Goal: Task Accomplishment & Management: Manage account settings

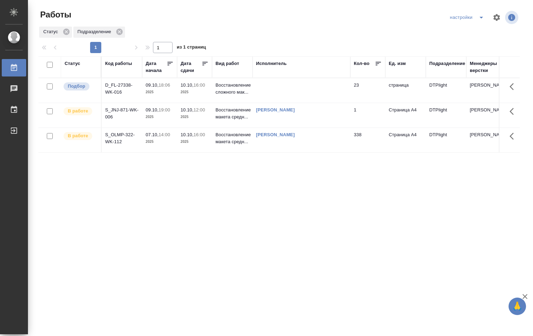
click at [362, 114] on td "1" at bounding box center [367, 115] width 35 height 24
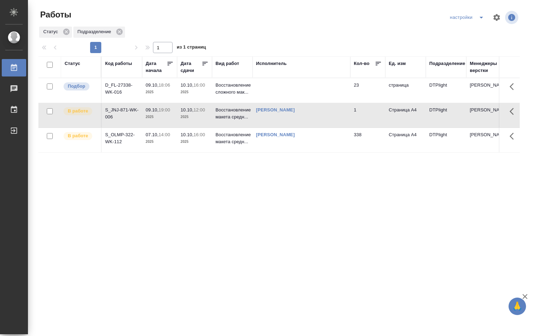
click at [362, 114] on td "1" at bounding box center [367, 115] width 35 height 24
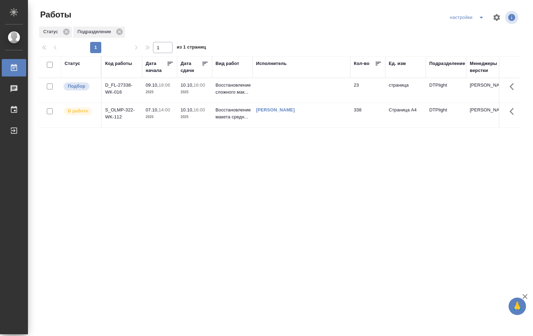
click at [286, 86] on td at bounding box center [302, 90] width 98 height 24
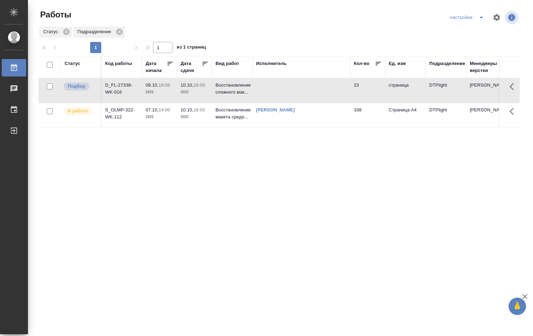
click at [283, 88] on td at bounding box center [302, 90] width 98 height 24
click at [321, 113] on td "Овечкина Дарья Геннадьевна" at bounding box center [302, 115] width 98 height 24
click at [321, 113] on div "Овечкина Дарья Геннадьевна" at bounding box center [301, 110] width 91 height 7
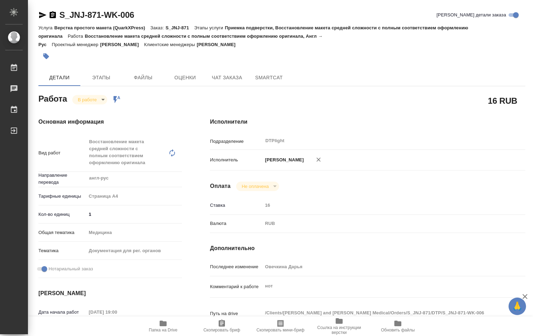
click at [162, 327] on icon "button" at bounding box center [163, 323] width 8 height 8
click at [104, 99] on body "🙏 .cls-1 fill:#fff; AWATERA Ovechkina Darya Работы 0 Чаты График Выйти S_JNJ-87…" at bounding box center [266, 168] width 533 height 336
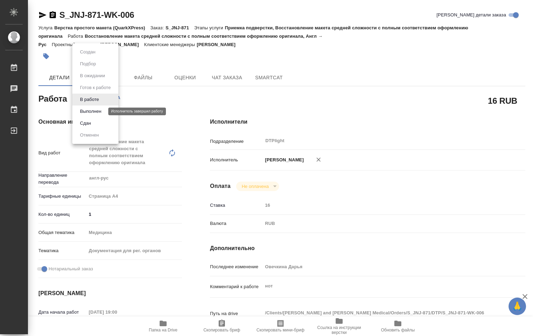
click at [98, 109] on button "Выполнен" at bounding box center [91, 112] width 26 height 8
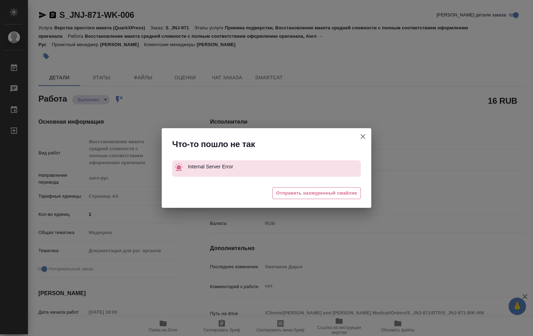
type textarea "x"
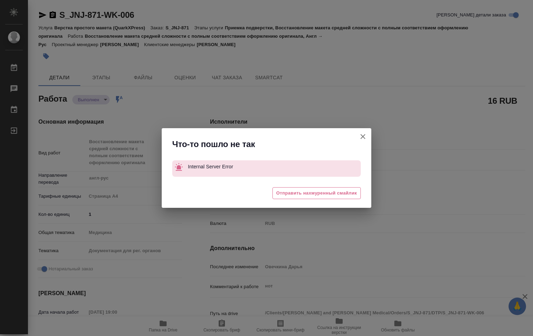
type textarea "x"
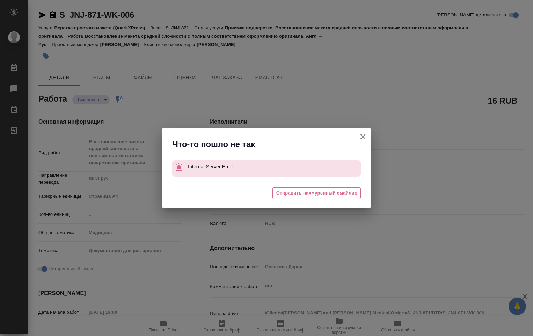
click at [361, 138] on icon "button" at bounding box center [363, 136] width 8 height 8
type textarea "x"
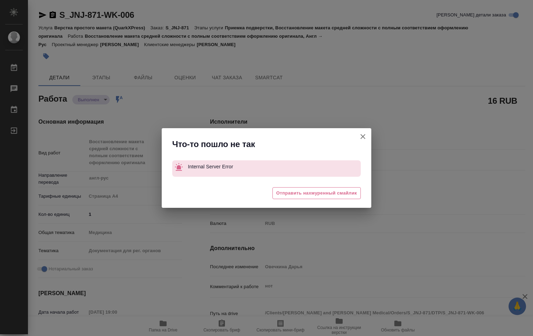
type textarea "x"
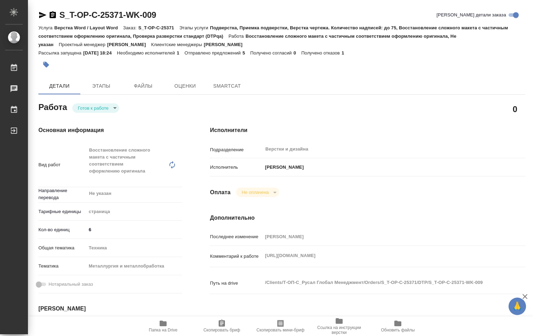
type textarea "x"
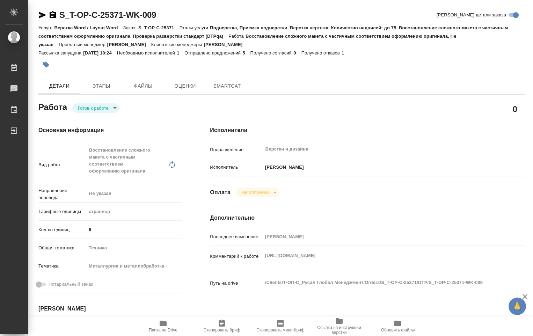
type textarea "x"
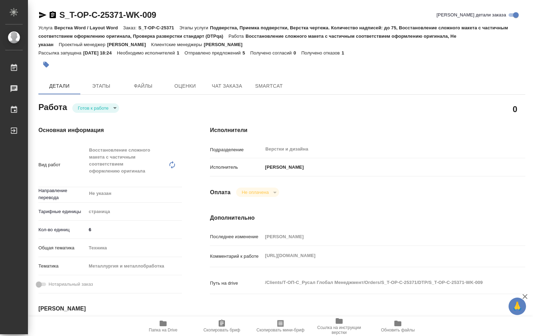
type textarea "x"
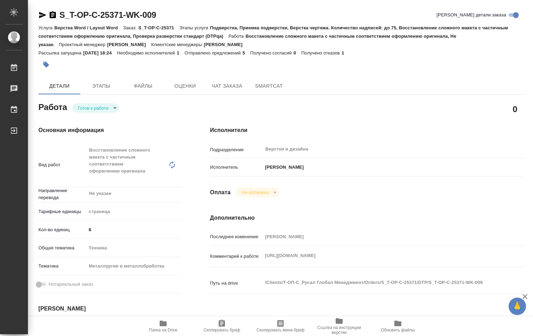
type textarea "x"
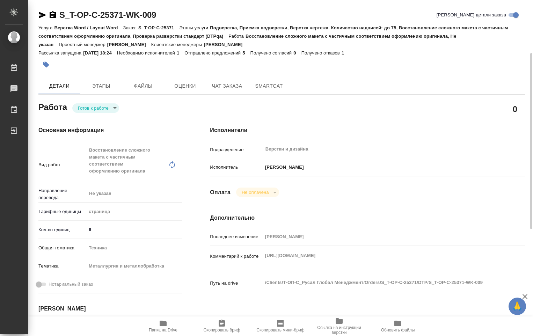
scroll to position [70, 0]
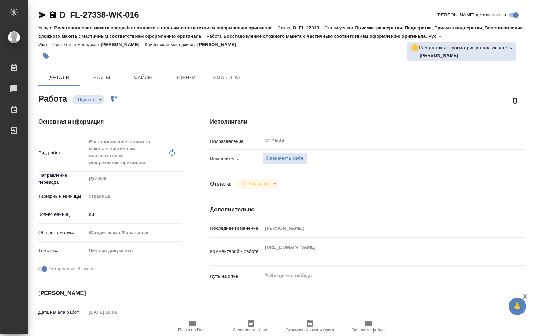
type textarea "x"
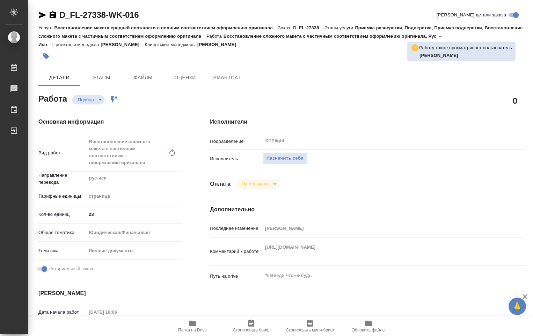
type textarea "x"
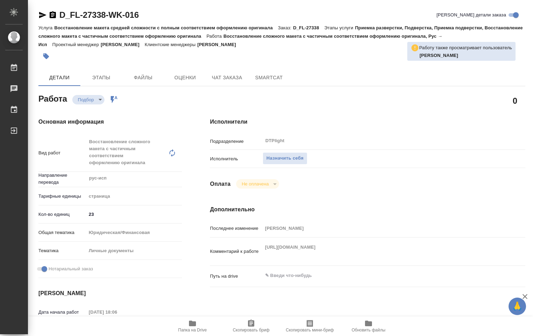
type textarea "x"
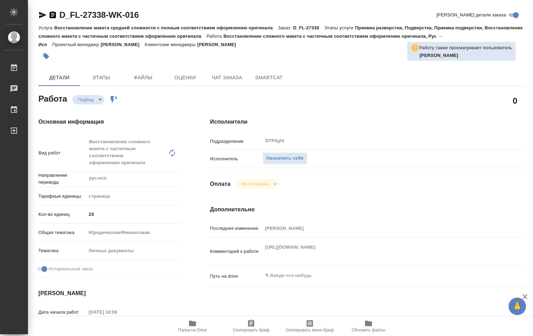
type textarea "x"
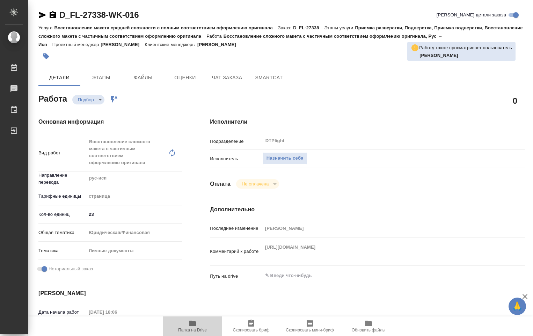
click at [193, 328] on span "Папка на Drive" at bounding box center [192, 330] width 29 height 5
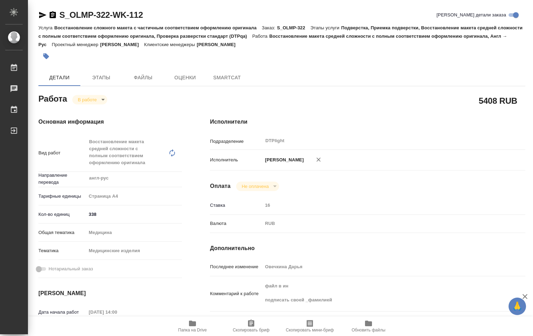
type textarea "x"
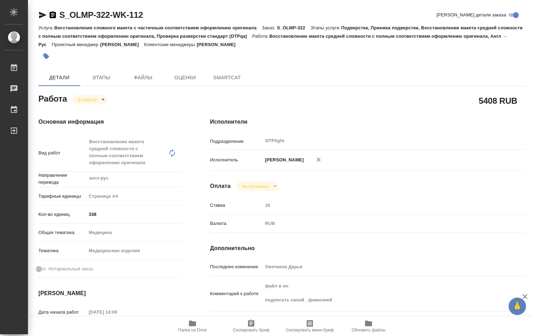
type textarea "x"
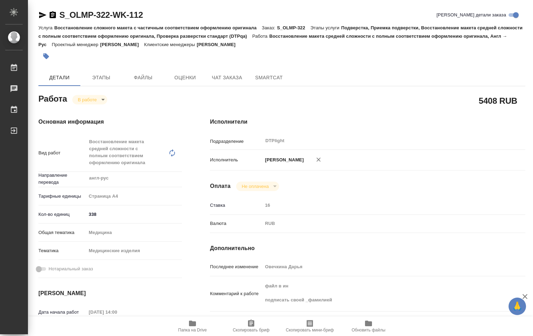
type textarea "x"
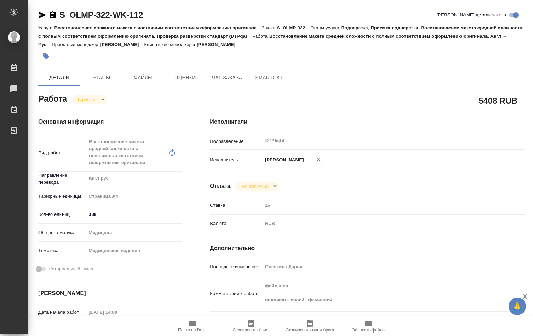
type textarea "x"
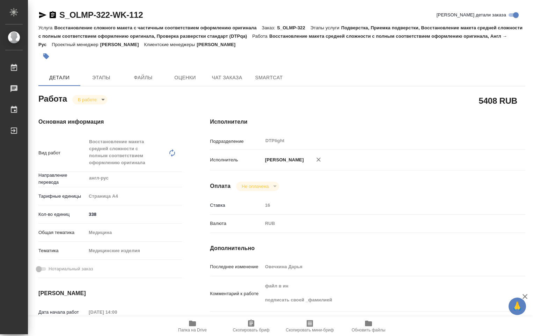
scroll to position [70, 0]
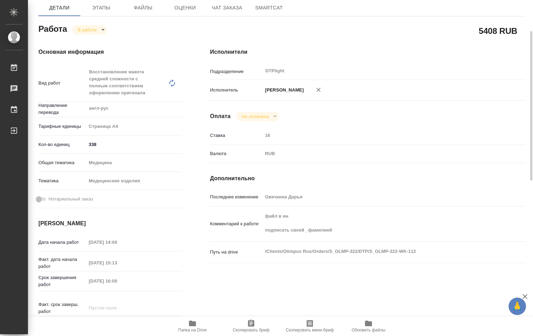
click at [192, 327] on icon "button" at bounding box center [192, 323] width 8 height 8
